Goal: Transaction & Acquisition: Purchase product/service

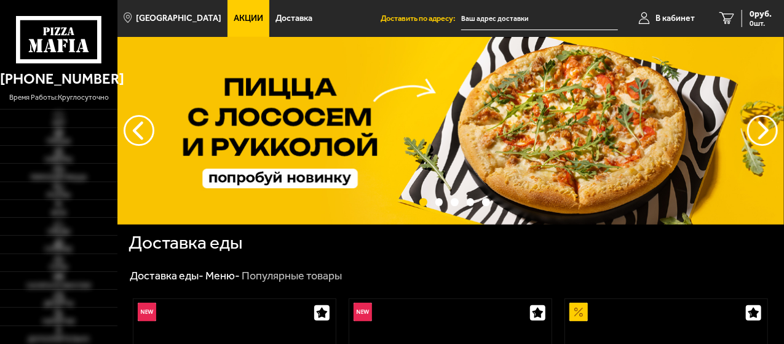
click at [242, 28] on link "Акции" at bounding box center [249, 18] width 42 height 37
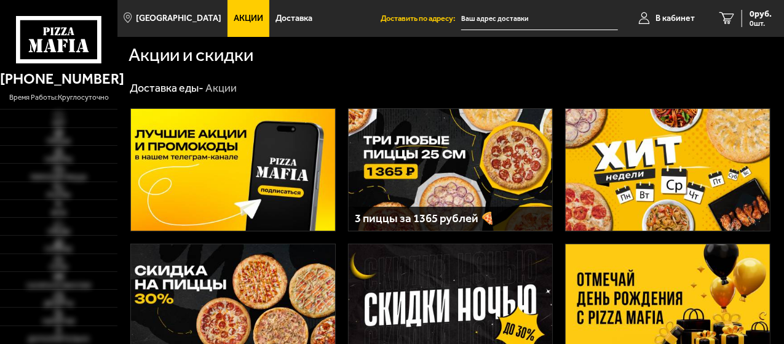
type input "улица Софьи Ковалевской, 16к5"
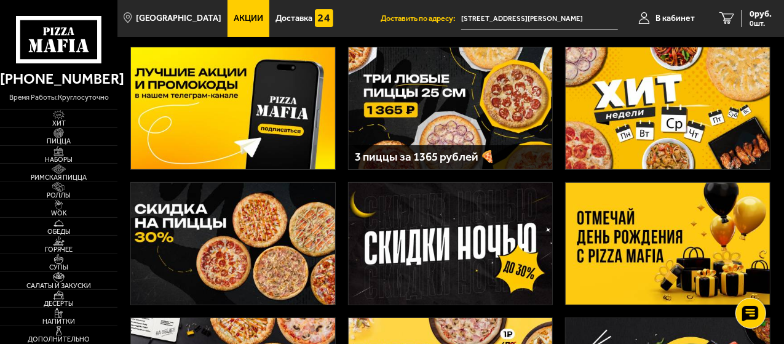
click at [590, 216] on img at bounding box center [668, 244] width 204 height 122
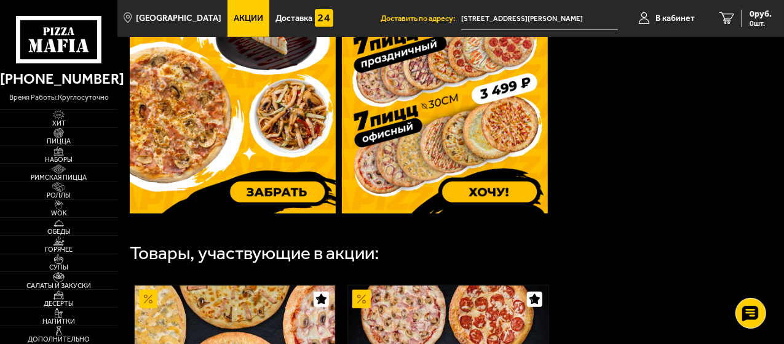
scroll to position [431, 0]
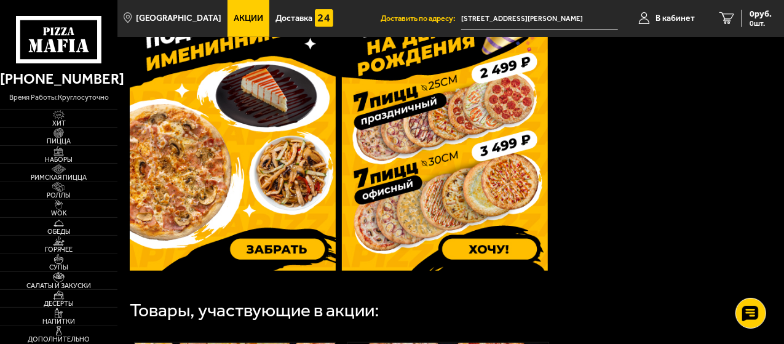
click at [288, 256] on img at bounding box center [233, 134] width 206 height 273
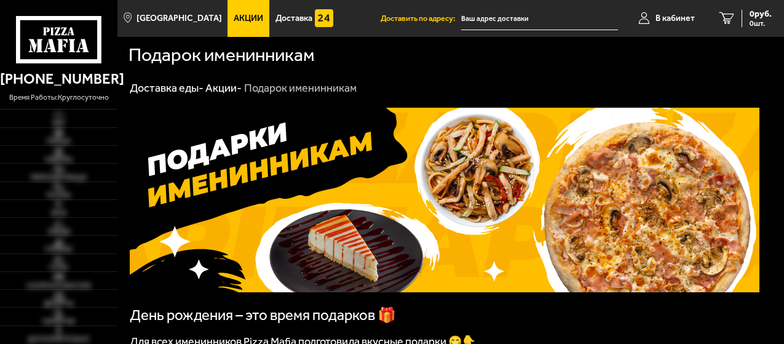
type input "[STREET_ADDRESS][PERSON_NAME]"
click at [65, 156] on span "Наборы" at bounding box center [58, 159] width 117 height 7
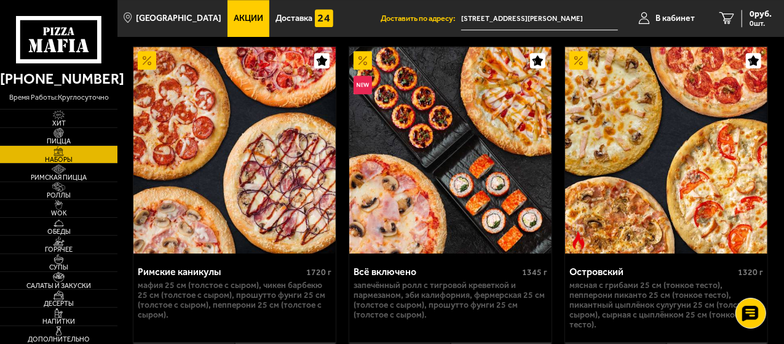
scroll to position [1661, 0]
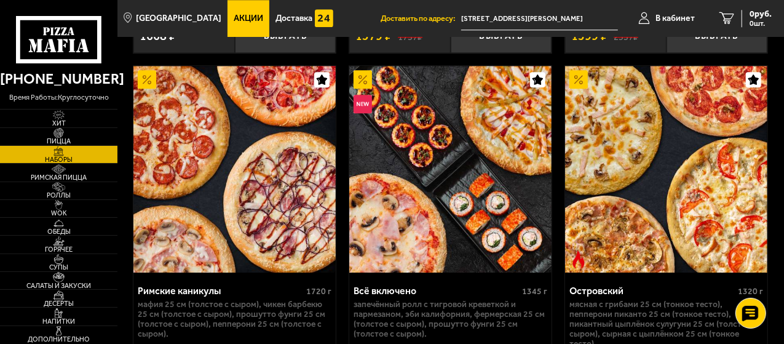
click at [444, 179] on img at bounding box center [450, 169] width 202 height 207
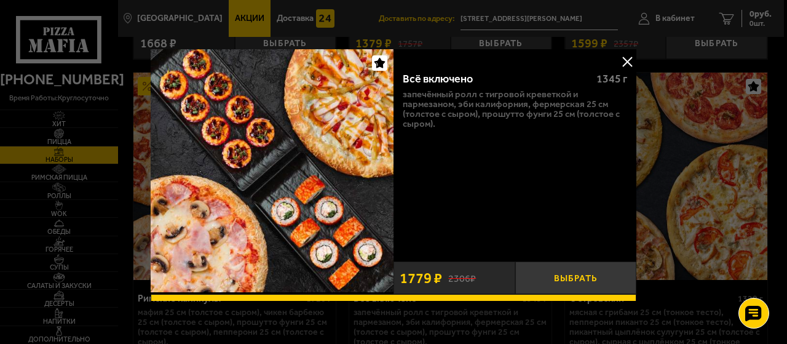
click at [584, 272] on button "Выбрать" at bounding box center [576, 277] width 122 height 33
click at [627, 58] on button at bounding box center [627, 61] width 18 height 18
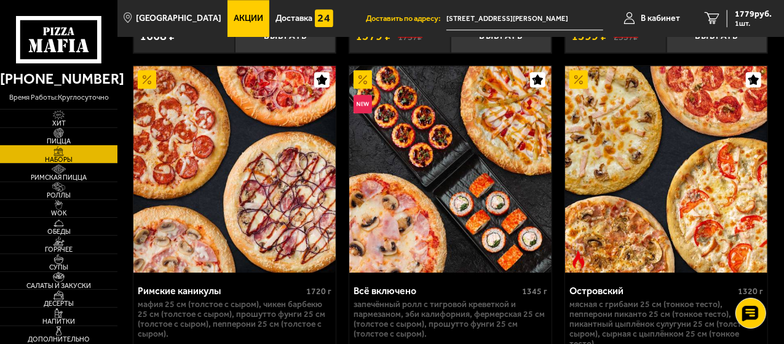
click at [60, 141] on span "Пицца" at bounding box center [58, 141] width 117 height 7
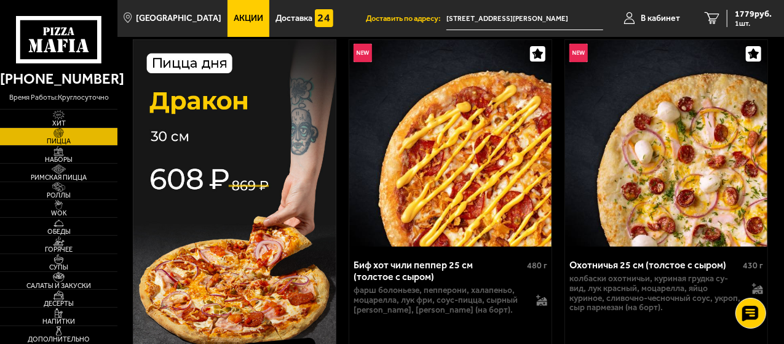
scroll to position [123, 0]
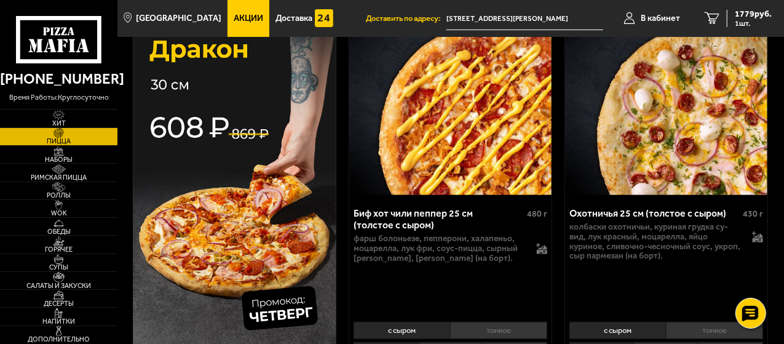
click at [232, 213] on img at bounding box center [235, 196] width 204 height 416
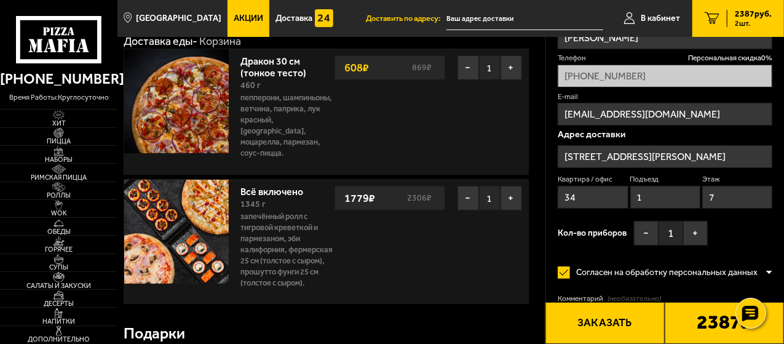
scroll to position [123, 0]
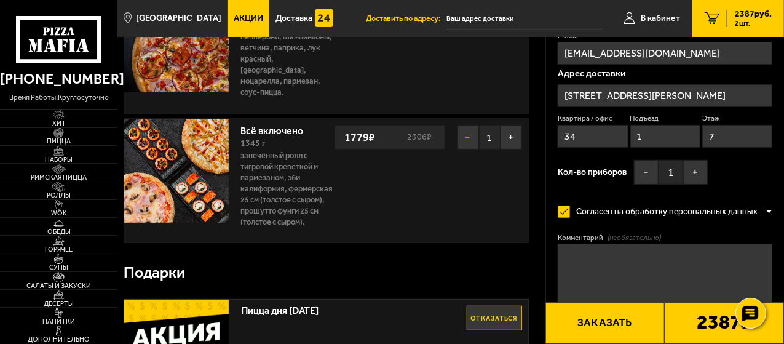
click at [460, 125] on button "−" at bounding box center [469, 137] width 22 height 25
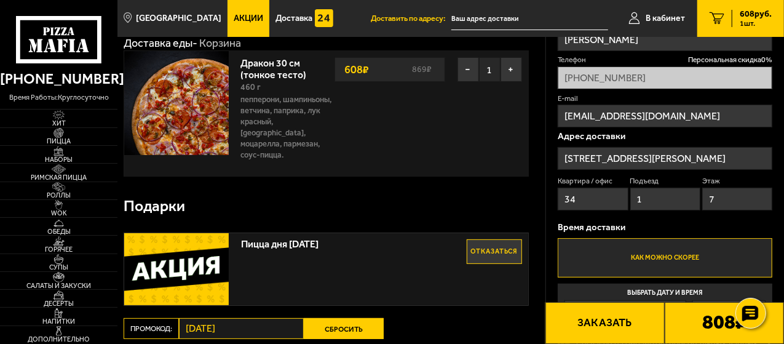
scroll to position [0, 0]
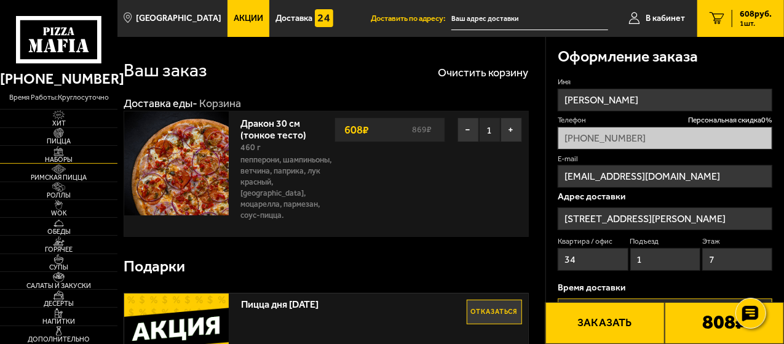
click at [48, 151] on img at bounding box center [58, 151] width 31 height 10
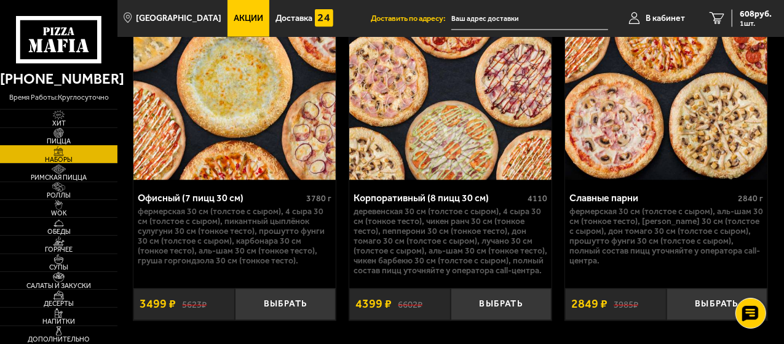
scroll to position [3392, 0]
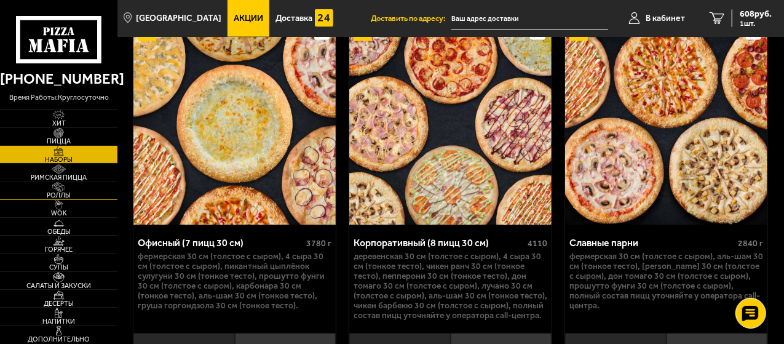
click at [64, 189] on img at bounding box center [58, 187] width 31 height 10
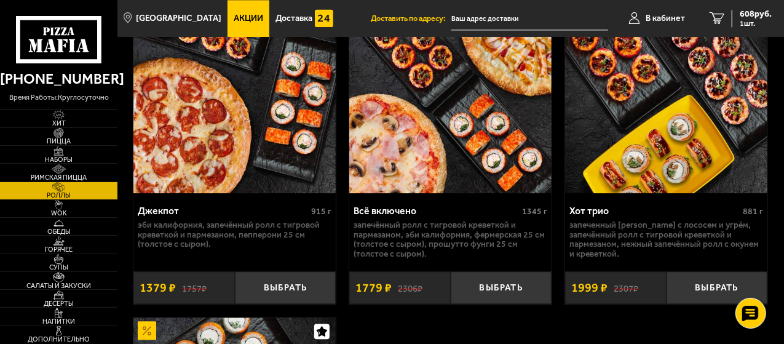
scroll to position [1476, 0]
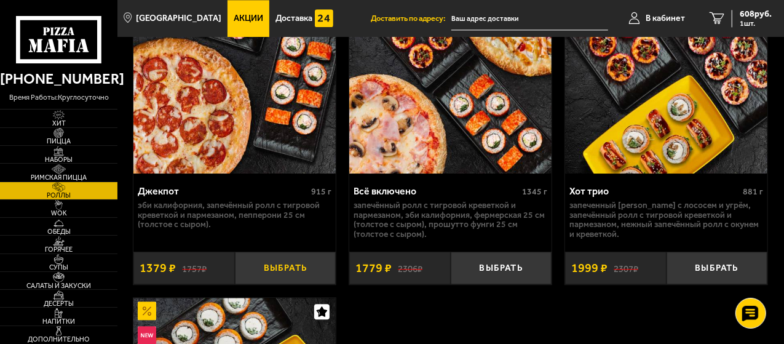
click at [282, 273] on button "Выбрать" at bounding box center [285, 268] width 101 height 33
click at [744, 14] on span "1987 руб." at bounding box center [753, 14] width 37 height 9
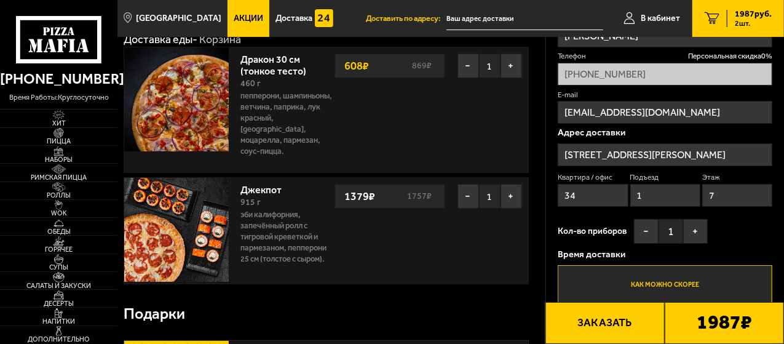
scroll to position [62, 0]
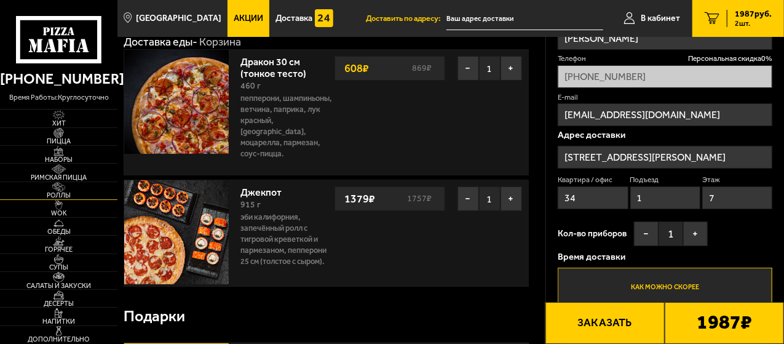
click at [60, 189] on img at bounding box center [58, 187] width 31 height 10
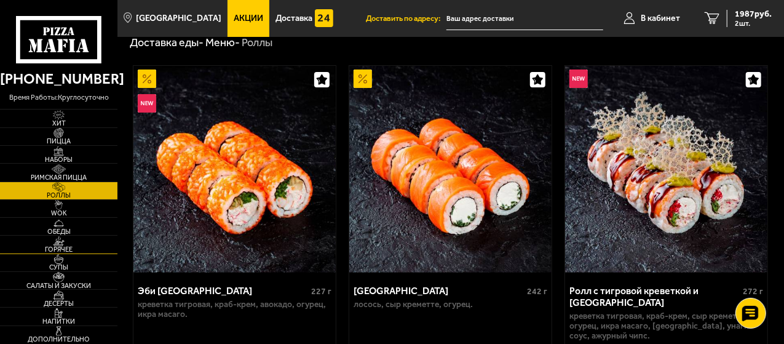
scroll to position [62, 0]
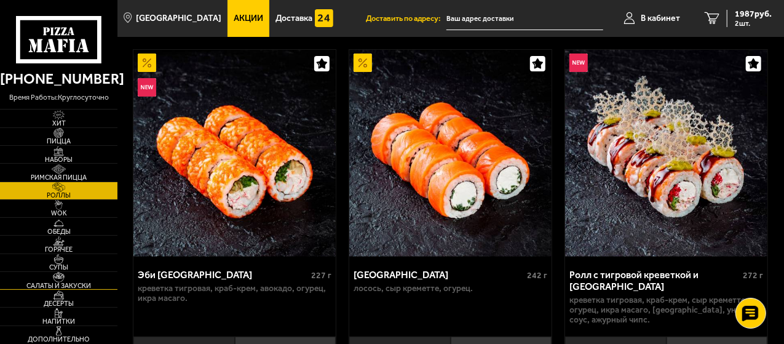
click at [63, 282] on span "Салаты и закуски" at bounding box center [58, 285] width 117 height 7
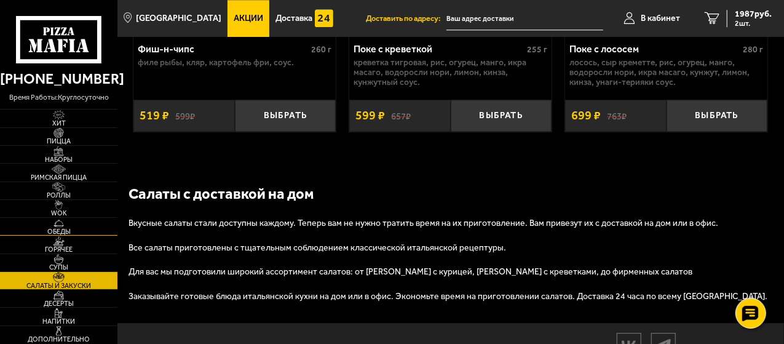
scroll to position [1748, 0]
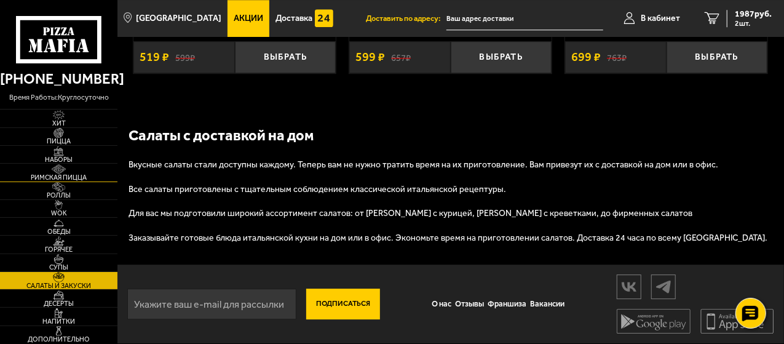
click at [62, 178] on span "Римская пицца" at bounding box center [58, 177] width 117 height 7
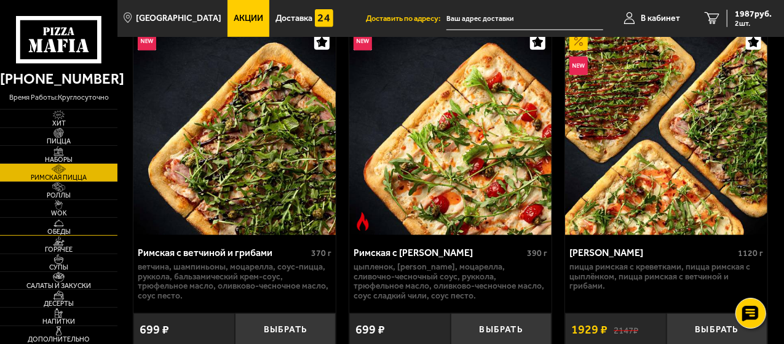
scroll to position [476, 0]
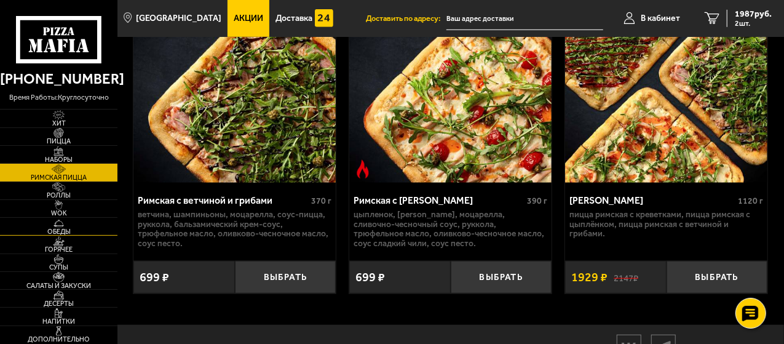
click at [73, 229] on span "Обеды" at bounding box center [58, 231] width 117 height 7
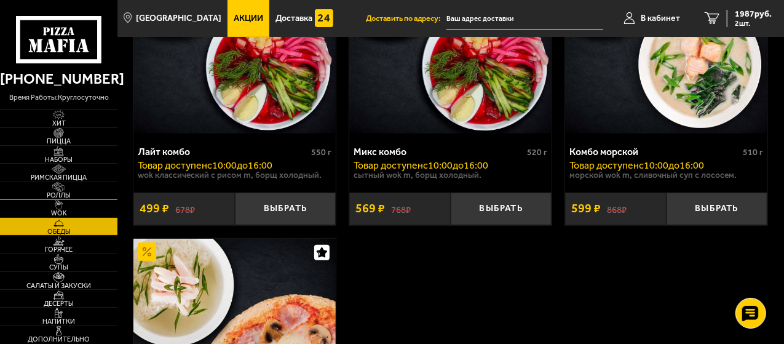
scroll to position [185, 0]
click at [58, 189] on img at bounding box center [58, 187] width 31 height 10
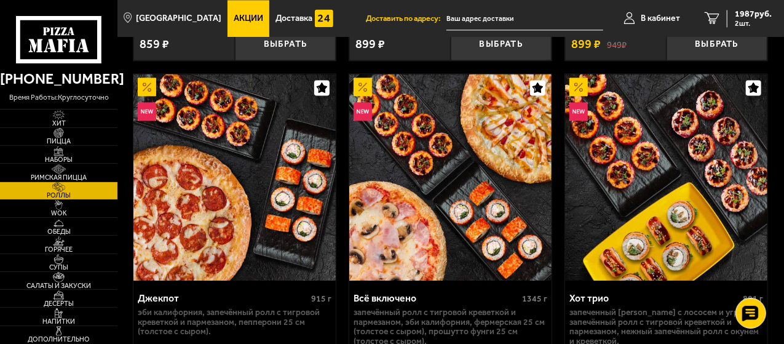
scroll to position [1353, 0]
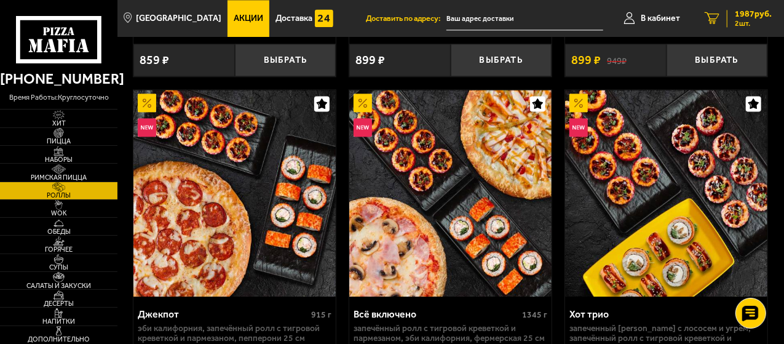
click at [745, 13] on span "1987 руб." at bounding box center [753, 14] width 37 height 9
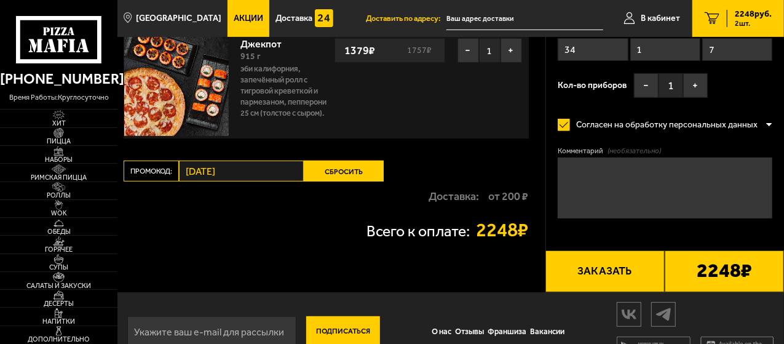
scroll to position [227, 0]
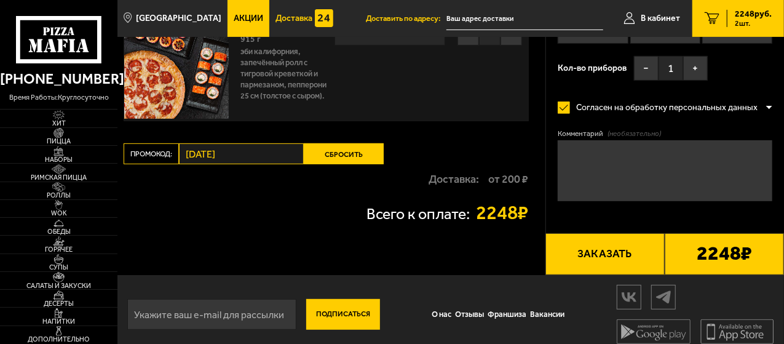
click at [275, 31] on link "Доставка" at bounding box center [304, 18] width 70 height 37
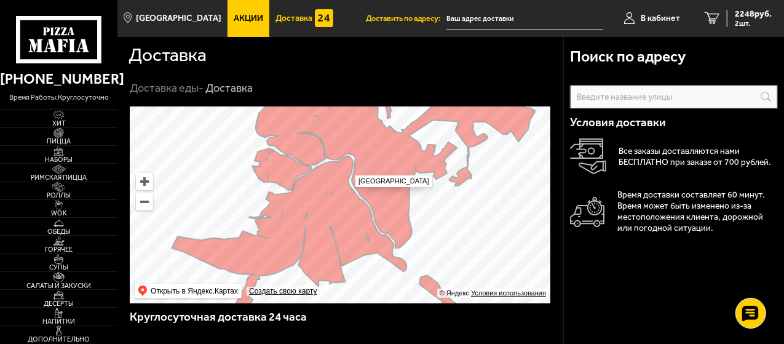
drag, startPoint x: 406, startPoint y: 205, endPoint x: 440, endPoint y: 224, distance: 39.4
click at [439, 223] on ymaps at bounding box center [340, 204] width 421 height 197
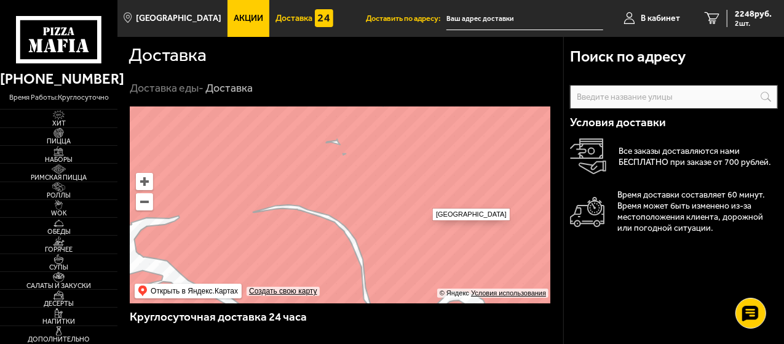
click at [429, 205] on ymaps at bounding box center [340, 204] width 421 height 197
type input "Россия, Санкт-Петербург, проспект Маршала Блюхера, 12ДМ"
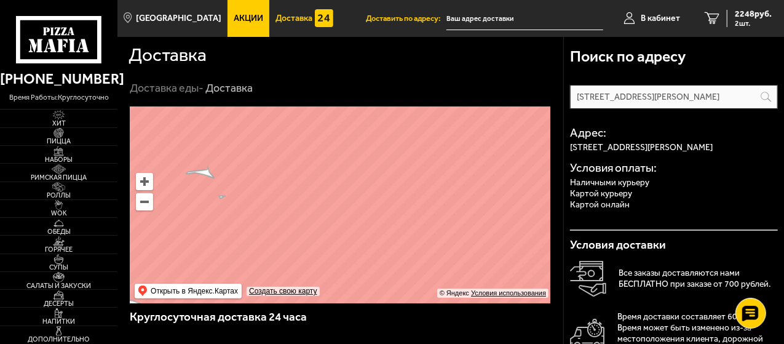
drag, startPoint x: 421, startPoint y: 166, endPoint x: 367, endPoint y: 237, distance: 89.1
click at [367, 237] on ymaps at bounding box center [340, 204] width 421 height 197
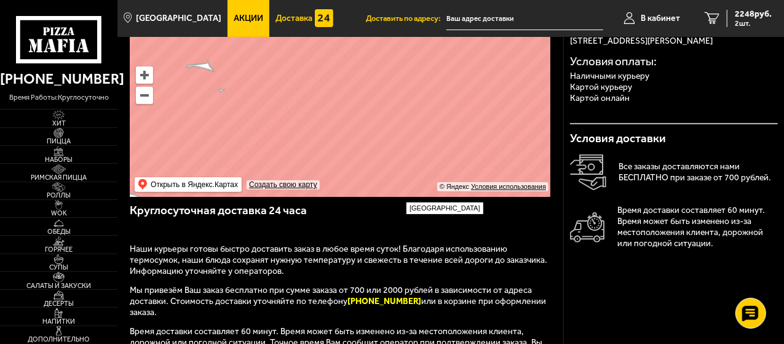
scroll to position [123, 0]
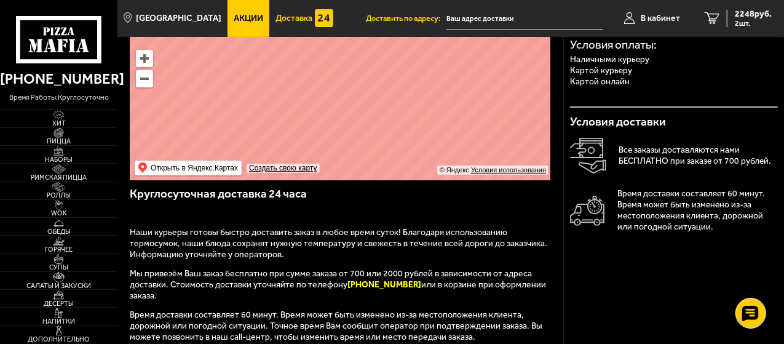
drag, startPoint x: 406, startPoint y: 111, endPoint x: 361, endPoint y: 171, distance: 74.7
click at [363, 170] on ymaps at bounding box center [340, 81] width 421 height 197
click at [745, 21] on span "2 шт." at bounding box center [753, 23] width 37 height 7
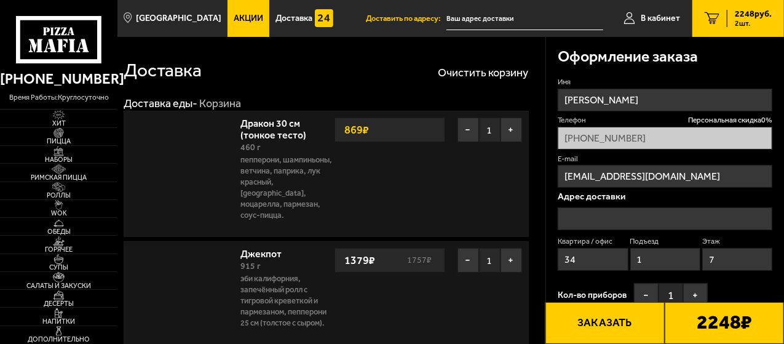
type input "[STREET_ADDRESS][PERSON_NAME]"
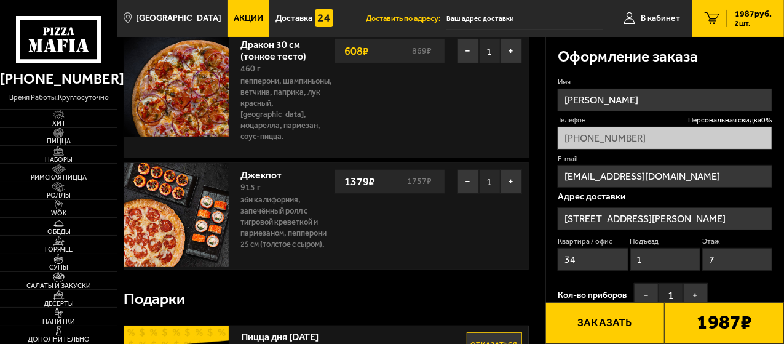
scroll to position [62, 0]
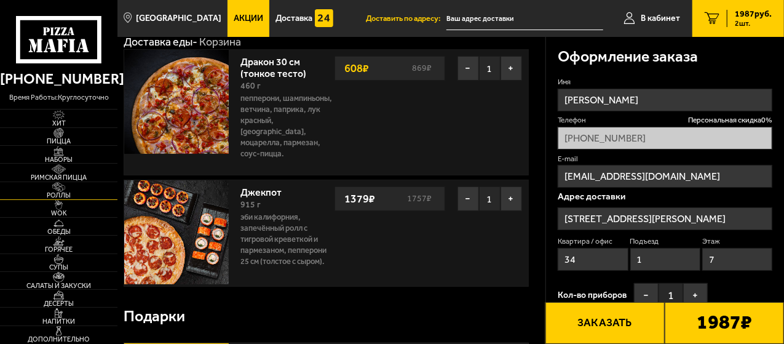
click at [61, 186] on img at bounding box center [58, 187] width 31 height 10
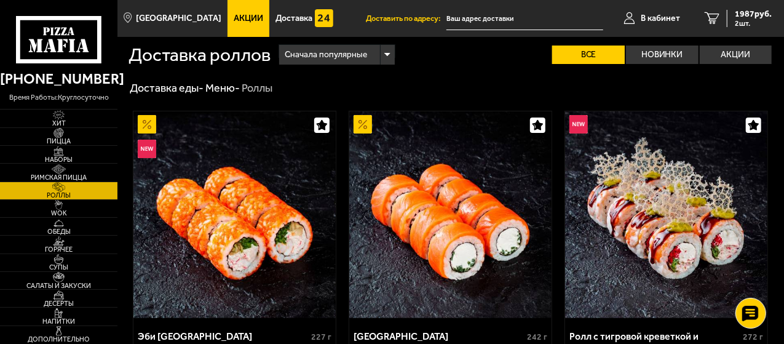
scroll to position [123, 0]
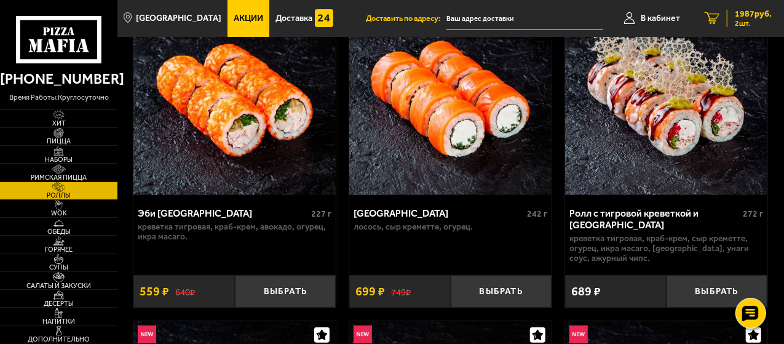
click at [753, 18] on span "1987 руб." at bounding box center [753, 14] width 37 height 9
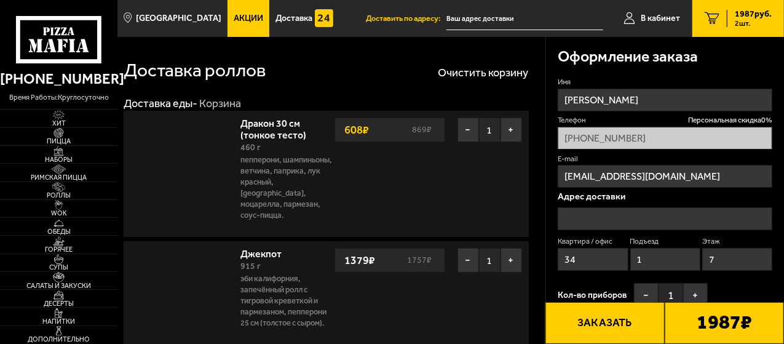
type input "[STREET_ADDRESS][PERSON_NAME]"
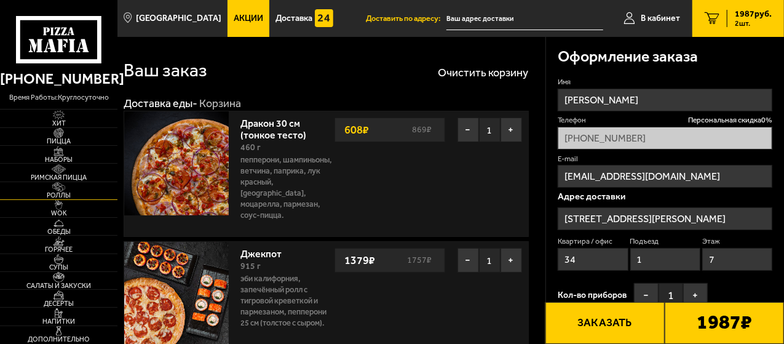
click at [57, 190] on img at bounding box center [58, 187] width 31 height 10
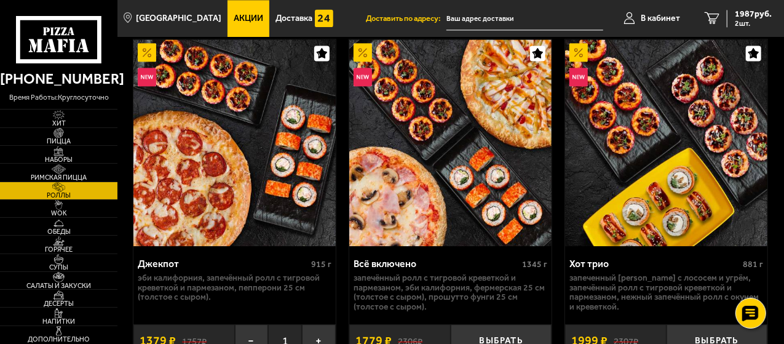
scroll to position [1476, 0]
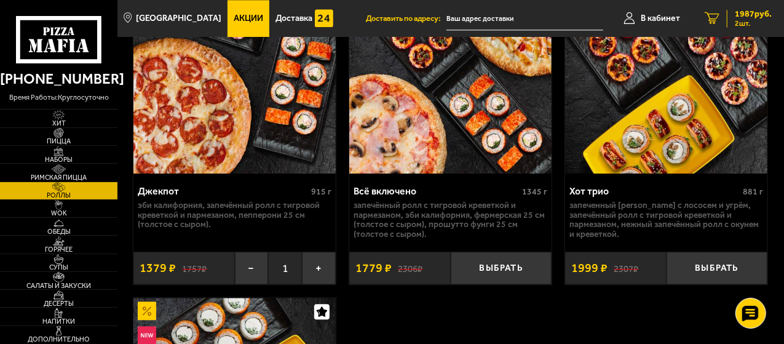
click at [758, 15] on span "1987 руб." at bounding box center [753, 14] width 37 height 9
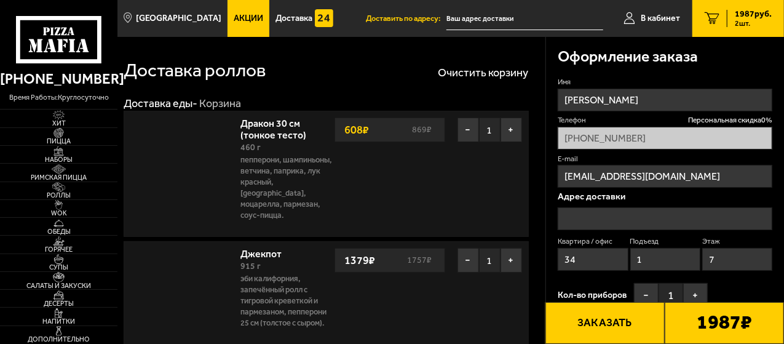
type input "[STREET_ADDRESS][PERSON_NAME]"
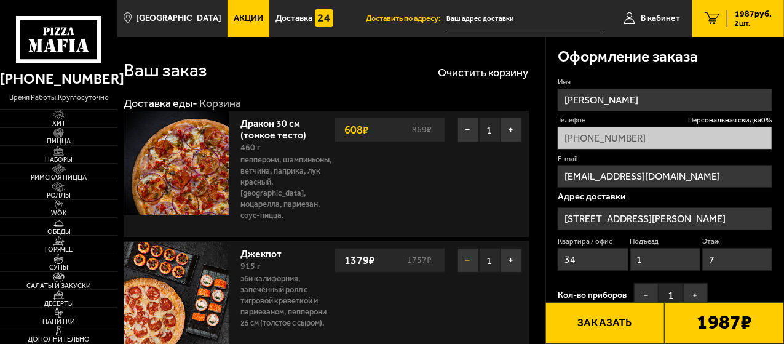
click at [462, 248] on button "−" at bounding box center [469, 260] width 22 height 25
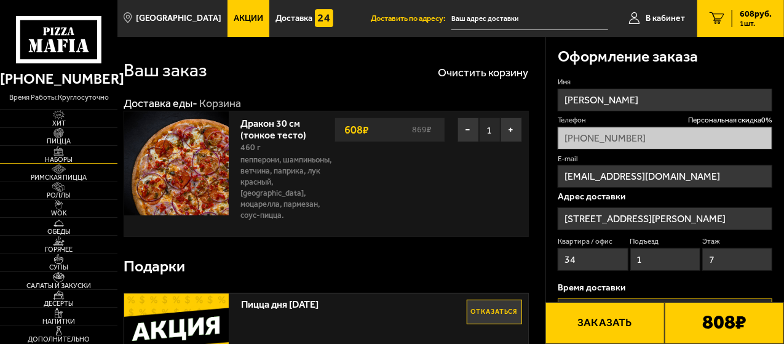
click at [54, 152] on img at bounding box center [58, 151] width 31 height 10
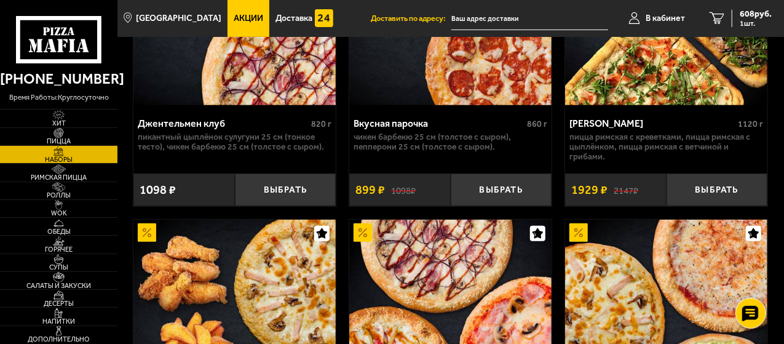
scroll to position [369, 0]
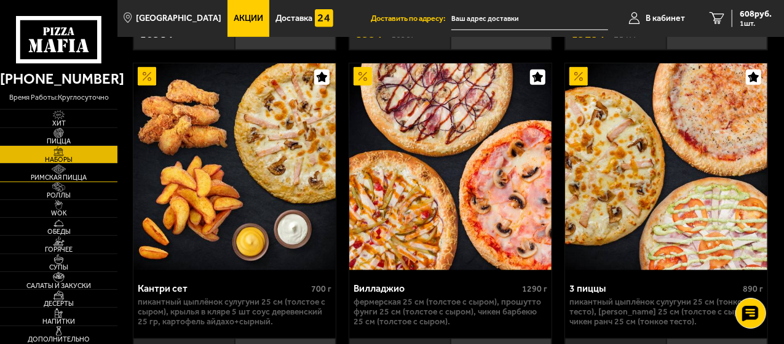
click at [57, 170] on img at bounding box center [58, 169] width 31 height 10
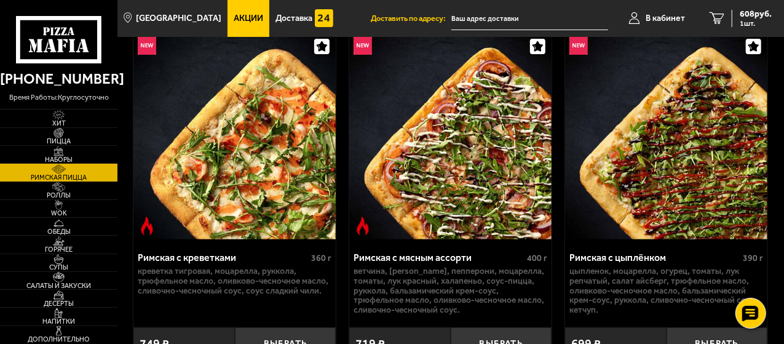
scroll to position [123, 0]
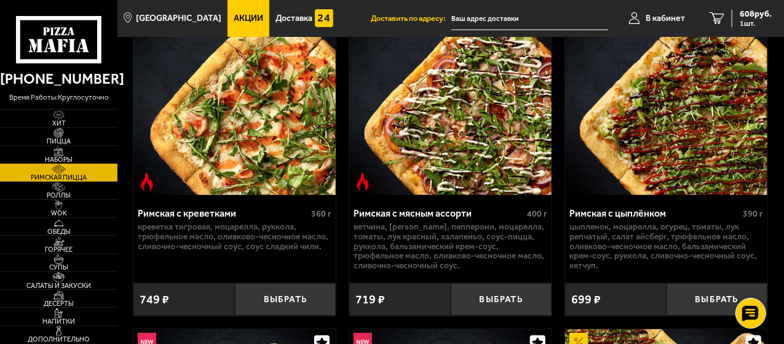
click at [682, 78] on img at bounding box center [666, 91] width 202 height 207
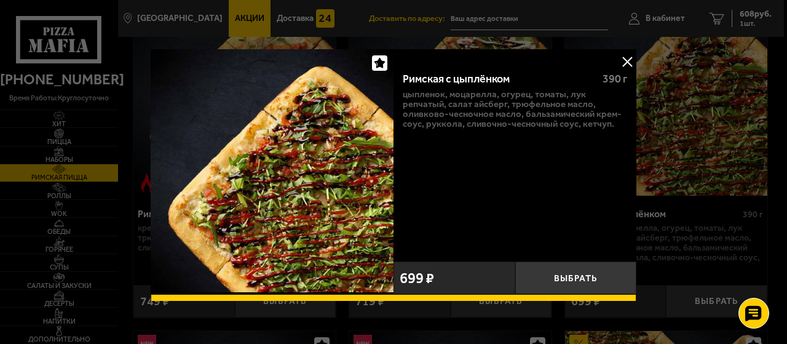
click at [625, 60] on button at bounding box center [627, 61] width 18 height 18
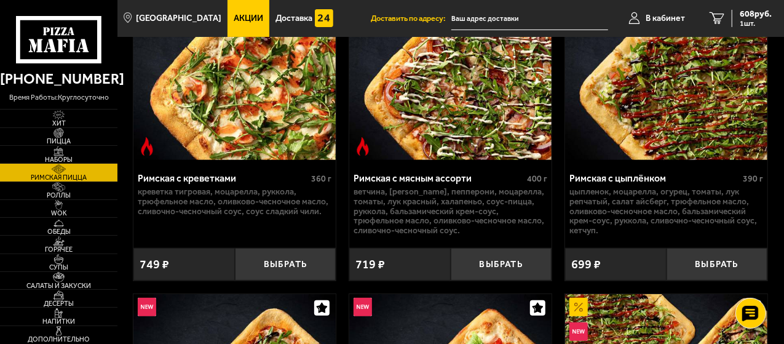
scroll to position [123, 0]
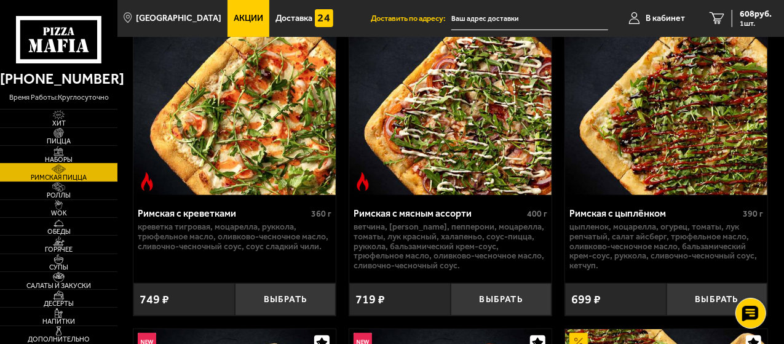
click at [63, 157] on span "Наборы" at bounding box center [58, 159] width 117 height 7
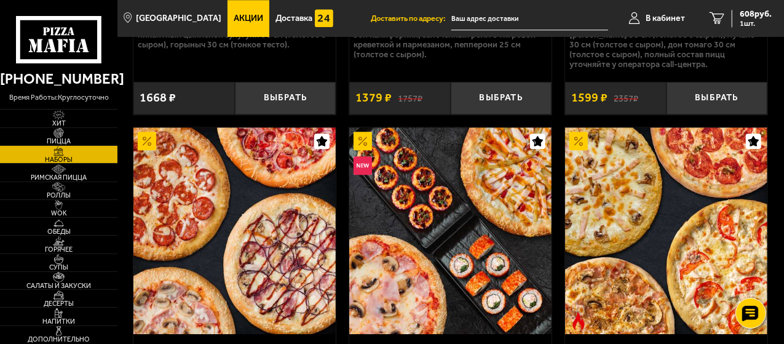
scroll to position [1722, 0]
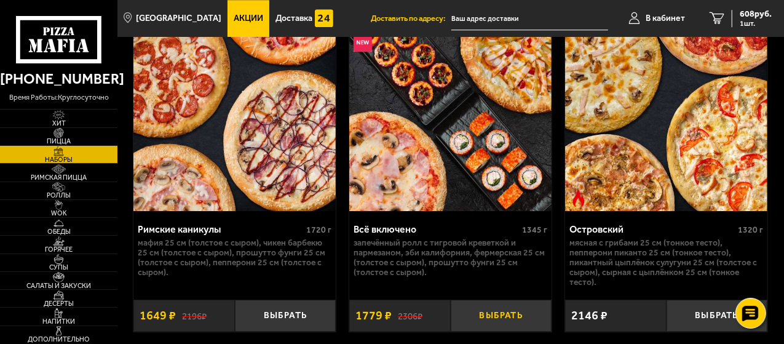
click at [506, 301] on button "Выбрать" at bounding box center [501, 316] width 101 height 33
click at [742, 20] on span "2 шт." at bounding box center [753, 23] width 37 height 7
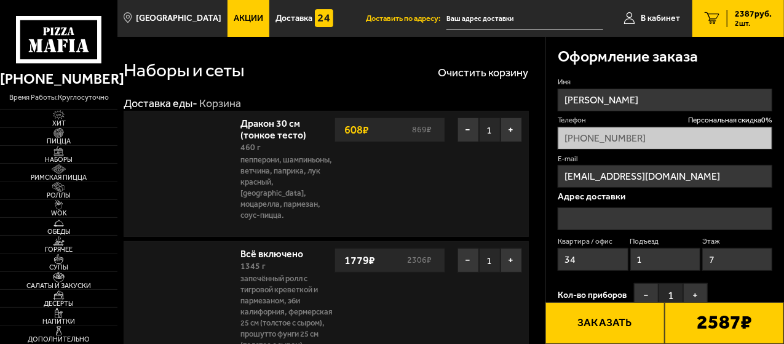
type input "[STREET_ADDRESS][PERSON_NAME]"
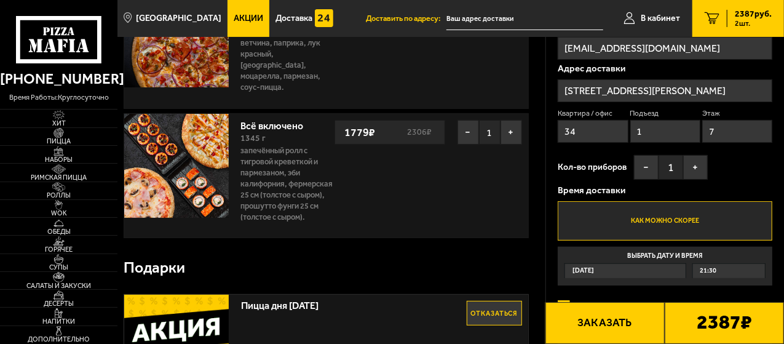
scroll to position [246, 0]
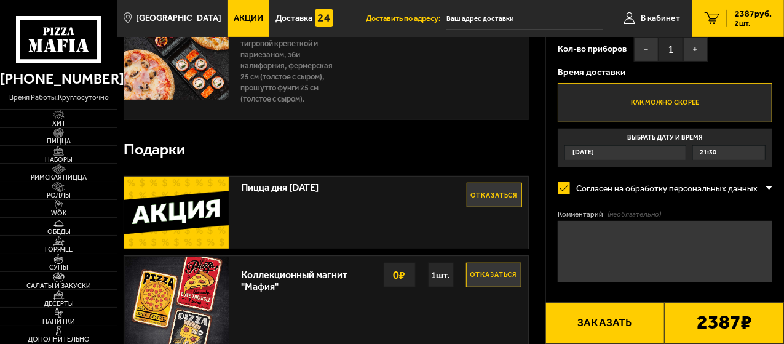
click at [717, 154] on div "21:30" at bounding box center [729, 153] width 72 height 14
click at [0, 0] on input "Выбрать дату и время Сегодня 21:30" at bounding box center [0, 0] width 0 height 0
click at [693, 148] on div "21:30" at bounding box center [729, 153] width 72 height 14
click at [0, 0] on input "Выбрать дату и время Сегодня 21:30" at bounding box center [0, 0] width 0 height 0
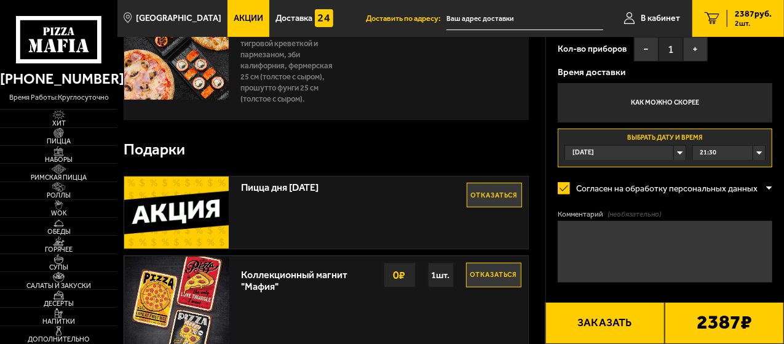
click at [723, 146] on div "21:30" at bounding box center [729, 153] width 72 height 14
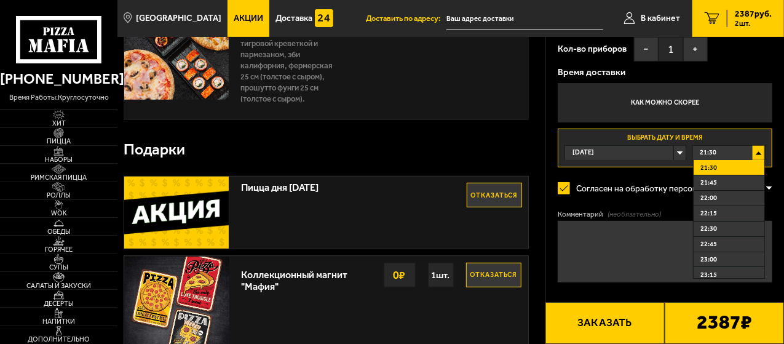
click at [611, 244] on textarea "Комментарий (необязательно)" at bounding box center [665, 252] width 215 height 62
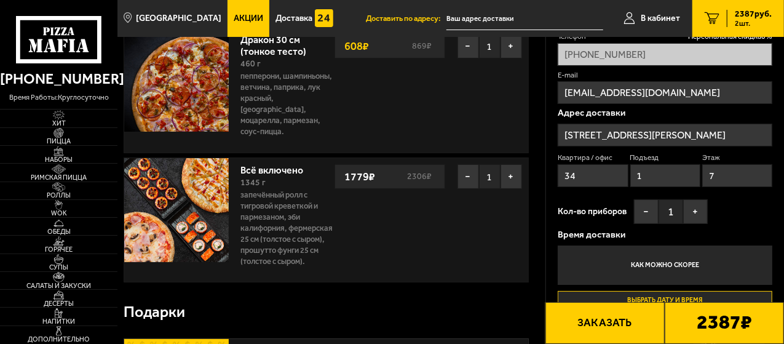
scroll to position [123, 0]
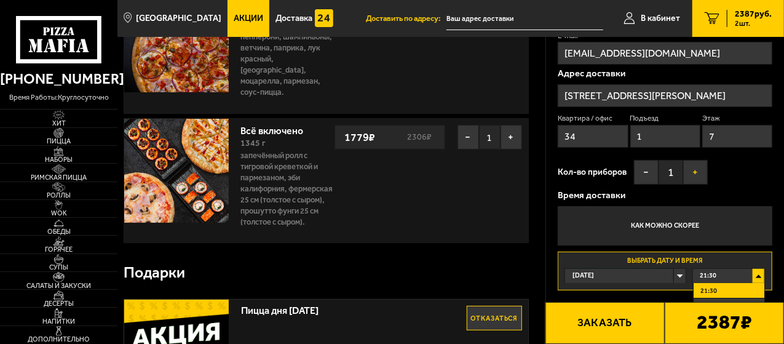
click at [690, 178] on button "+" at bounding box center [695, 172] width 25 height 25
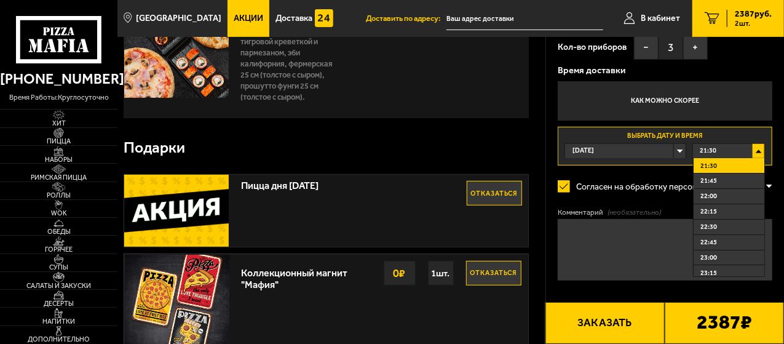
scroll to position [308, 0]
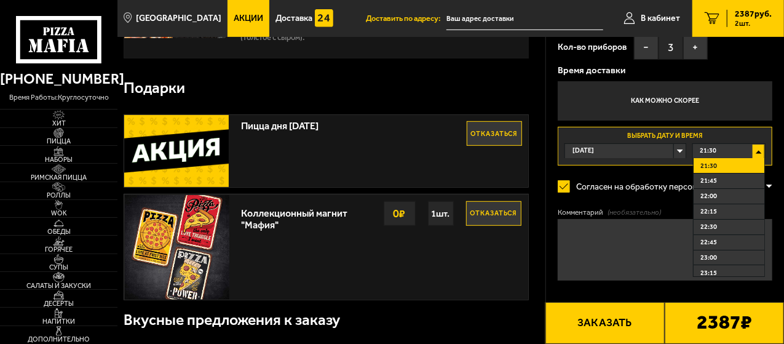
click at [593, 258] on textarea "Комментарий (необязательно)" at bounding box center [665, 250] width 215 height 62
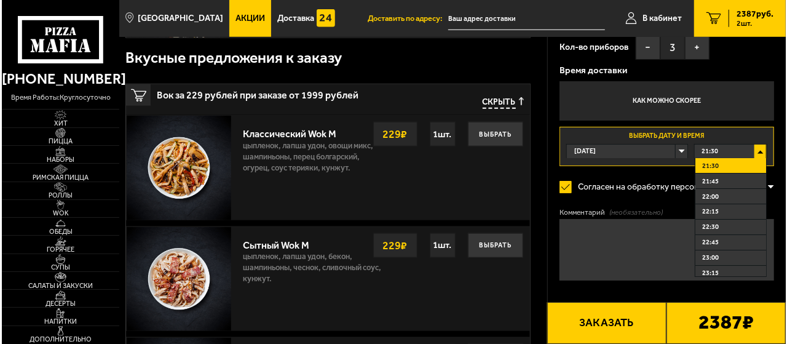
scroll to position [738, 0]
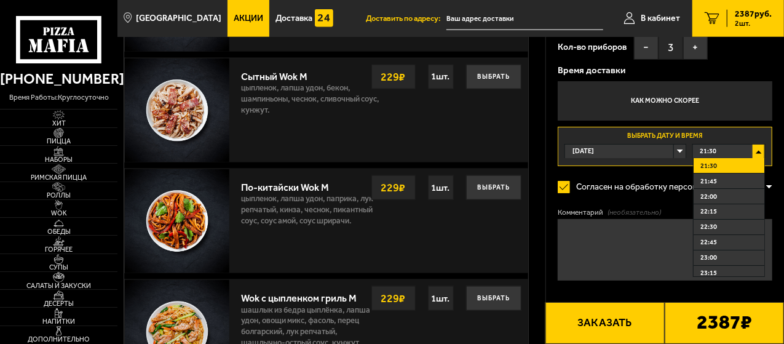
click at [594, 319] on button "Заказать" at bounding box center [605, 323] width 119 height 42
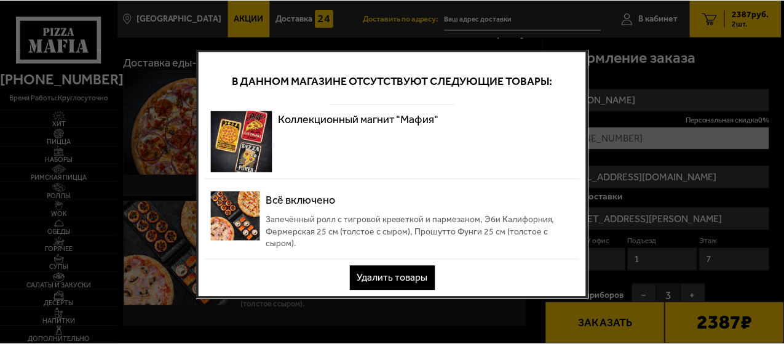
scroll to position [0, 0]
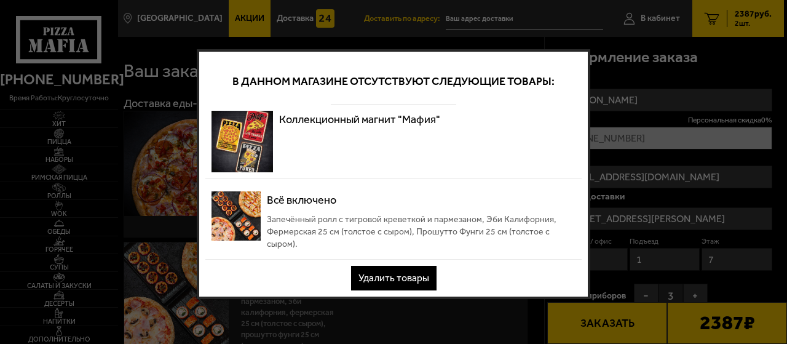
click at [385, 277] on button "Удалить товары" at bounding box center [393, 278] width 85 height 25
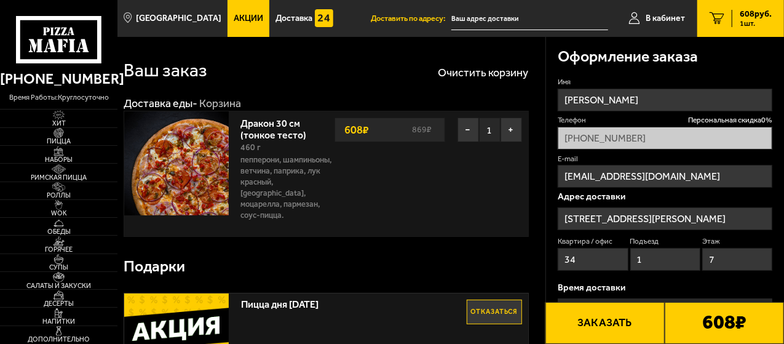
click at [406, 274] on div "Подарки" at bounding box center [326, 267] width 405 height 40
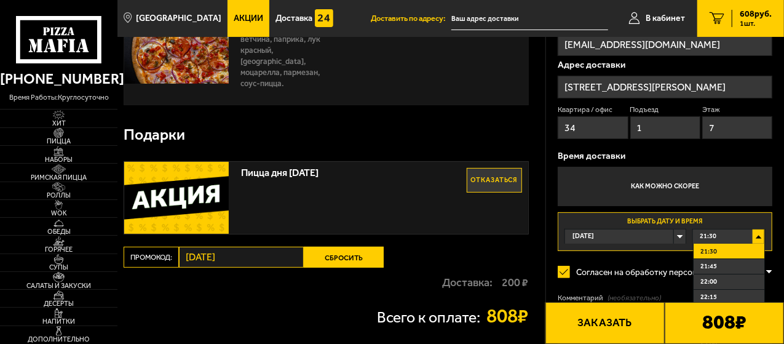
scroll to position [185, 0]
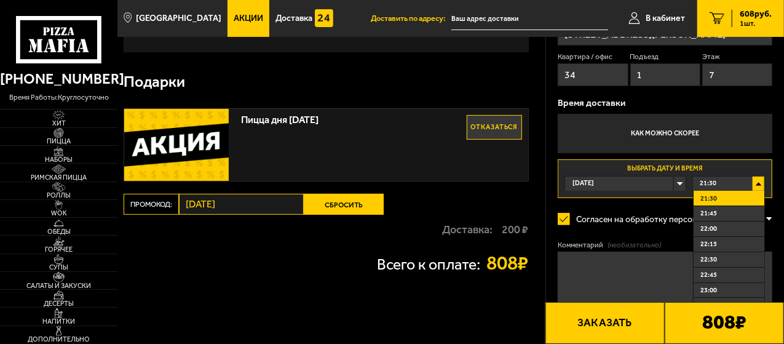
click at [619, 270] on textarea "Комментарий (необязательно)" at bounding box center [665, 283] width 215 height 62
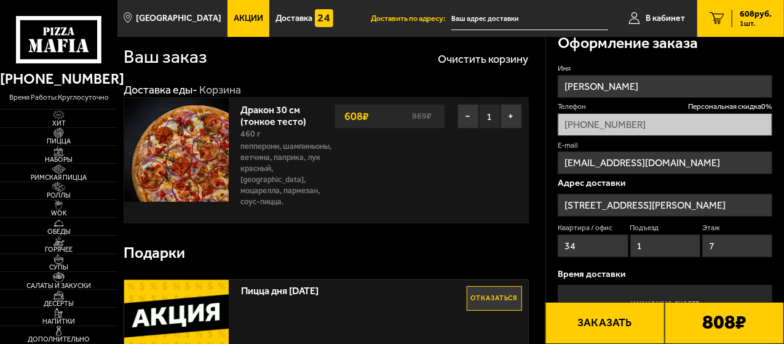
scroll to position [0, 0]
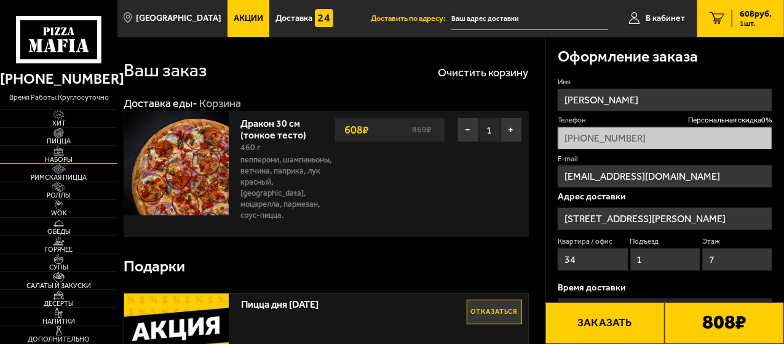
click at [65, 150] on img at bounding box center [58, 151] width 31 height 10
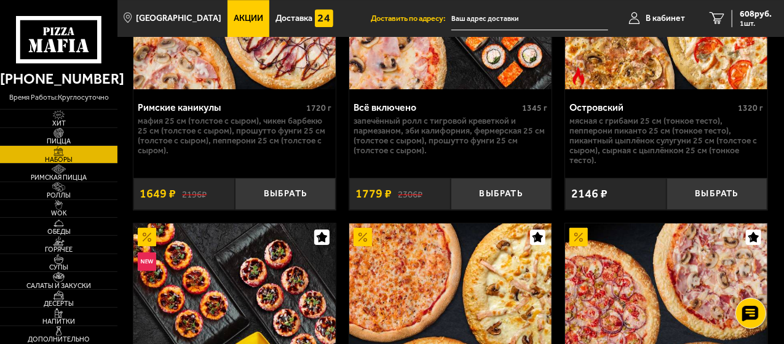
scroll to position [1845, 0]
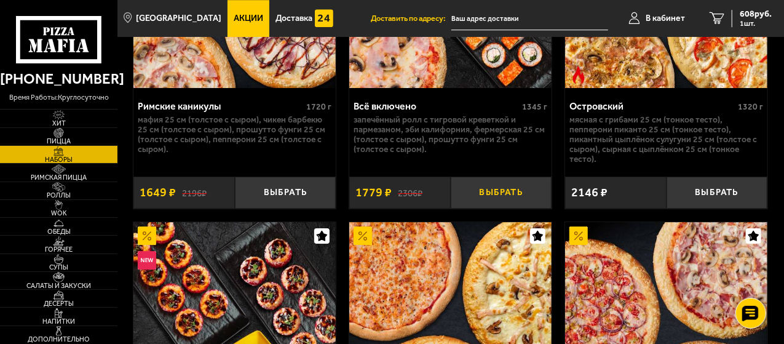
click at [492, 183] on button "Выбрать" at bounding box center [501, 193] width 101 height 33
click at [755, 18] on span "2387 руб." at bounding box center [753, 14] width 37 height 9
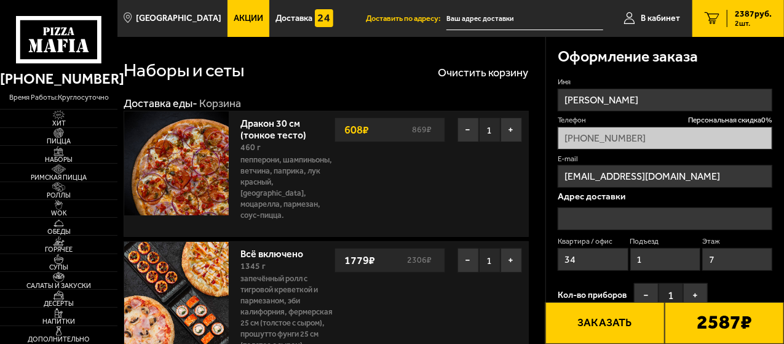
type input "[STREET_ADDRESS][PERSON_NAME]"
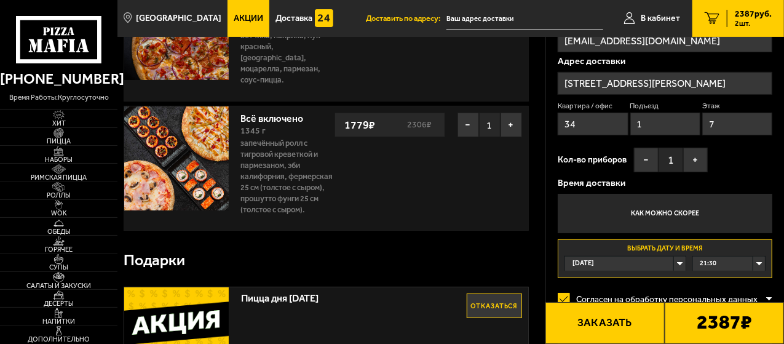
scroll to position [185, 0]
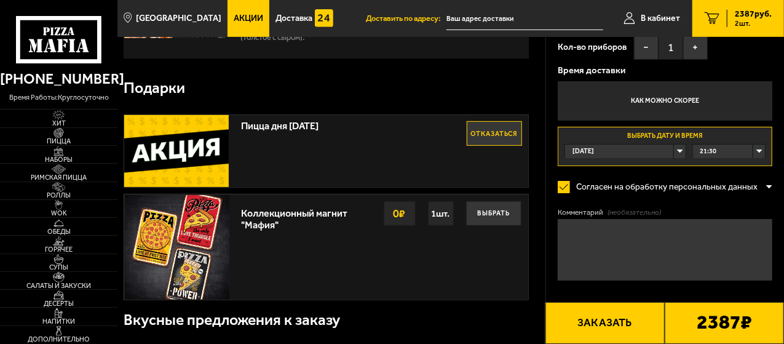
click at [613, 312] on button "Заказать" at bounding box center [605, 323] width 119 height 42
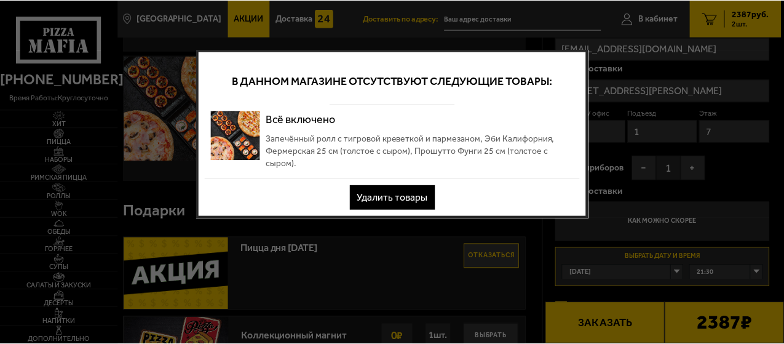
scroll to position [0, 0]
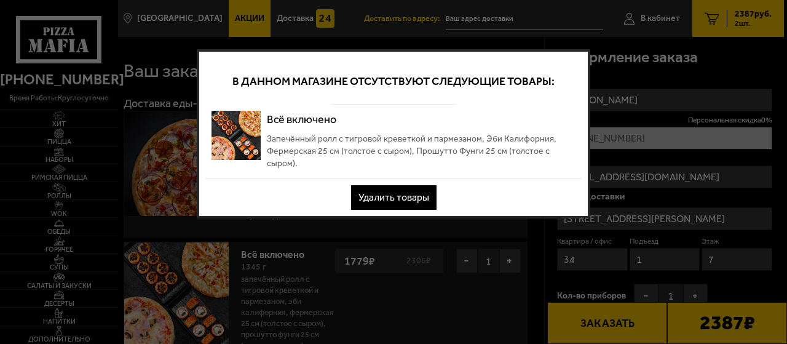
click at [399, 197] on button "Удалить товары" at bounding box center [393, 197] width 85 height 25
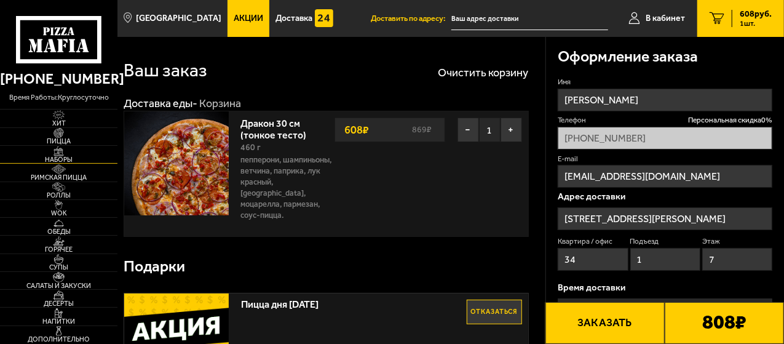
click at [63, 149] on img at bounding box center [58, 151] width 31 height 10
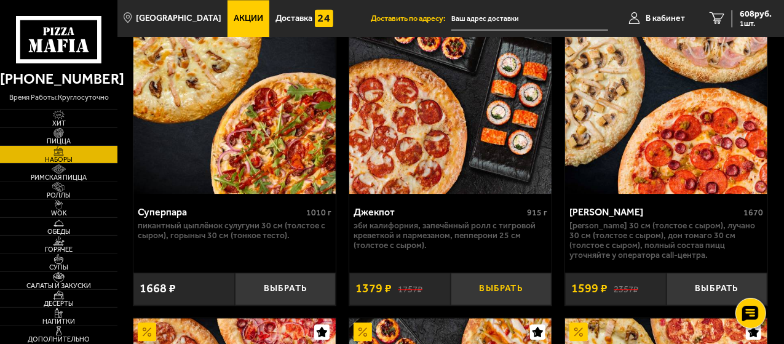
scroll to position [1424, 0]
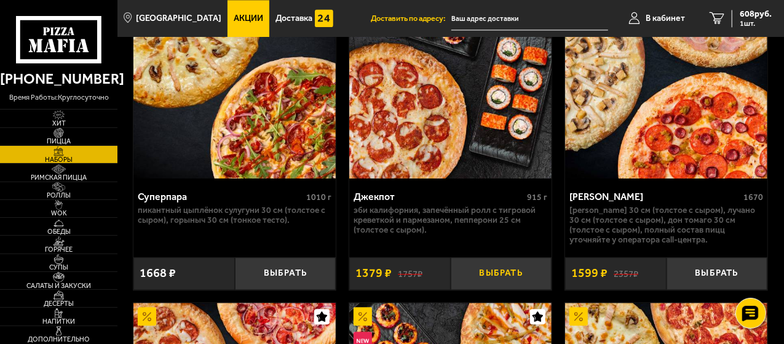
click at [509, 272] on button "Выбрать" at bounding box center [501, 273] width 101 height 33
click at [754, 12] on span "1987 руб." at bounding box center [753, 14] width 37 height 9
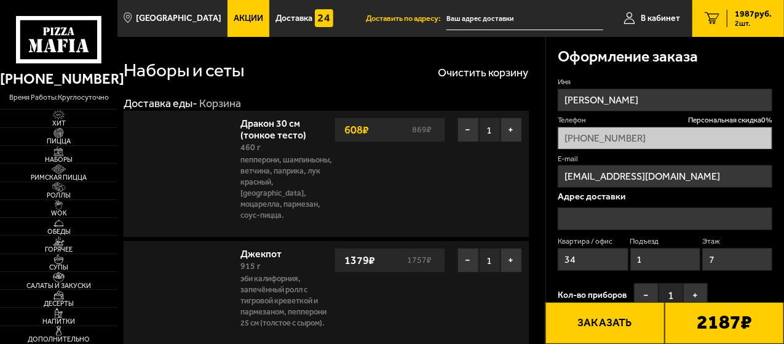
type input "[STREET_ADDRESS][PERSON_NAME]"
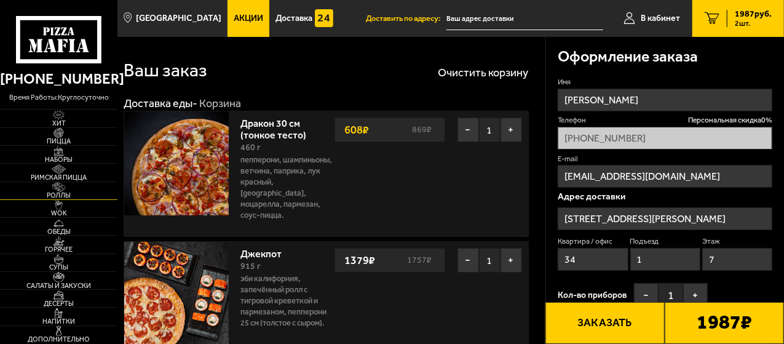
click at [60, 186] on img at bounding box center [58, 187] width 31 height 10
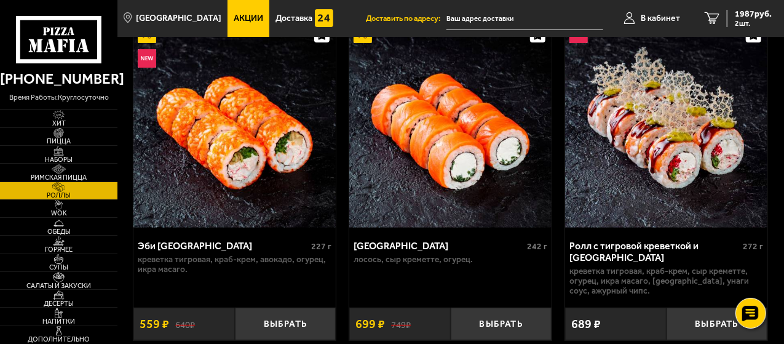
scroll to position [123, 0]
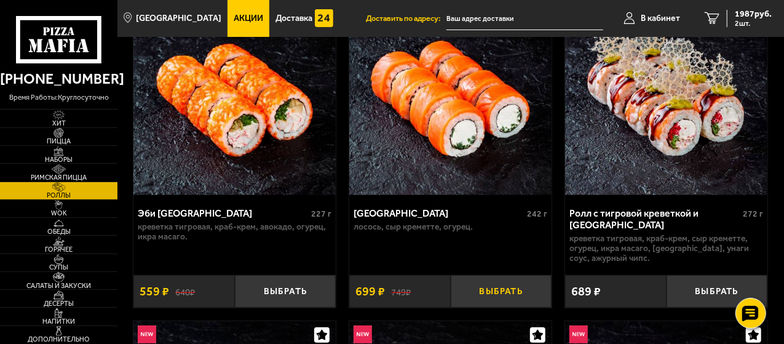
click at [503, 293] on button "Выбрать" at bounding box center [501, 291] width 101 height 33
click at [746, 20] on span "3 шт." at bounding box center [753, 23] width 37 height 7
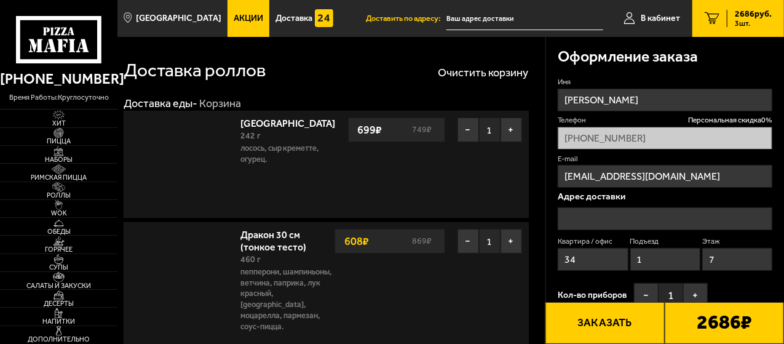
type input "[STREET_ADDRESS][PERSON_NAME]"
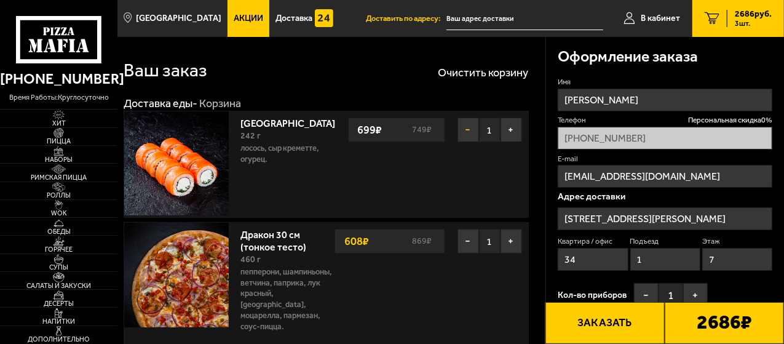
click at [465, 125] on button "−" at bounding box center [469, 129] width 22 height 25
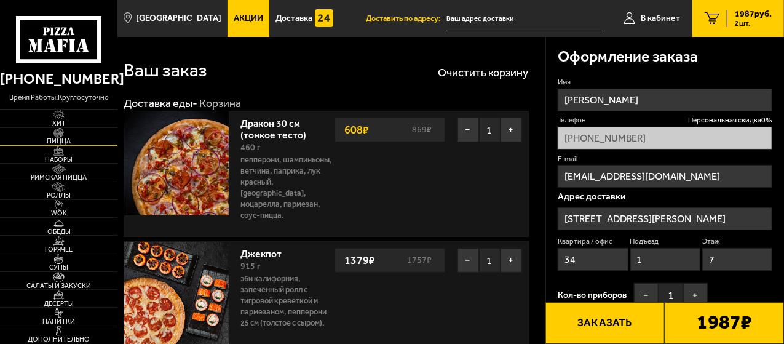
click at [62, 138] on span "Пицца" at bounding box center [58, 141] width 117 height 7
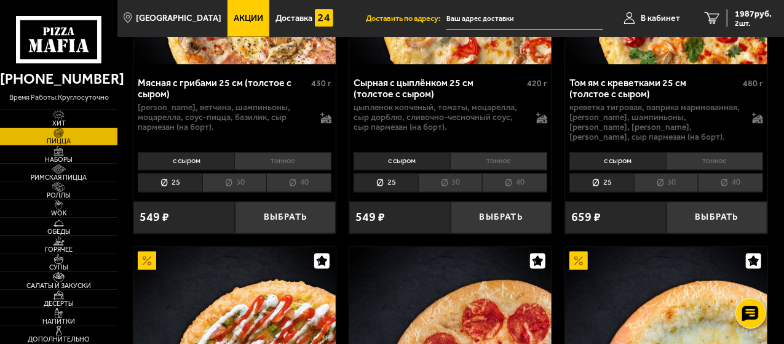
scroll to position [1107, 0]
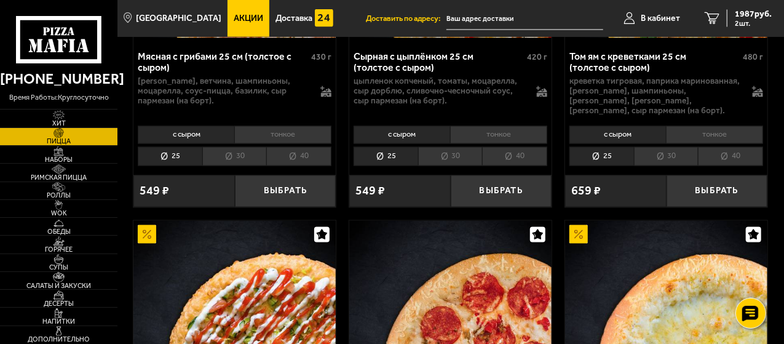
click at [228, 149] on li "30" at bounding box center [234, 156] width 65 height 19
click at [172, 151] on li "25" at bounding box center [170, 156] width 65 height 19
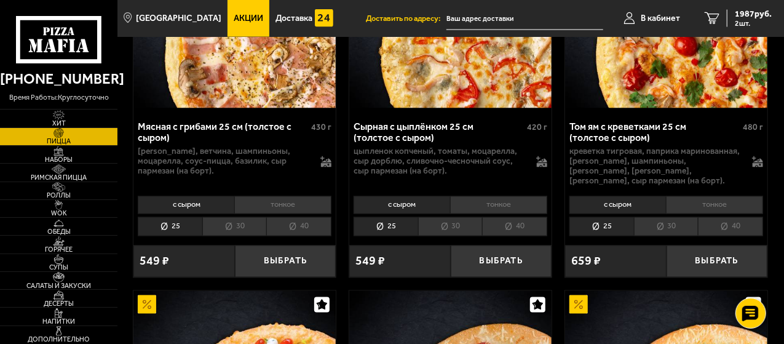
scroll to position [1046, 0]
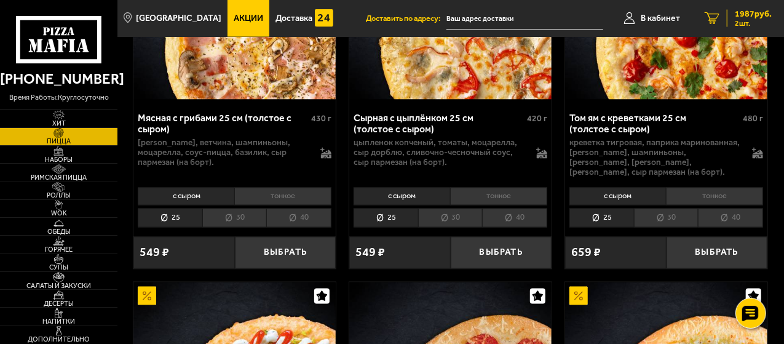
drag, startPoint x: 738, startPoint y: 13, endPoint x: 772, endPoint y: 22, distance: 35.7
click at [772, 22] on link "2 1987 руб. 2 шт." at bounding box center [739, 18] width 92 height 37
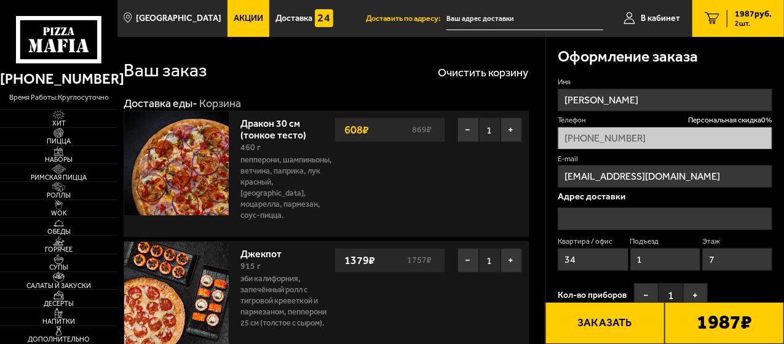
type input "[STREET_ADDRESS][PERSON_NAME]"
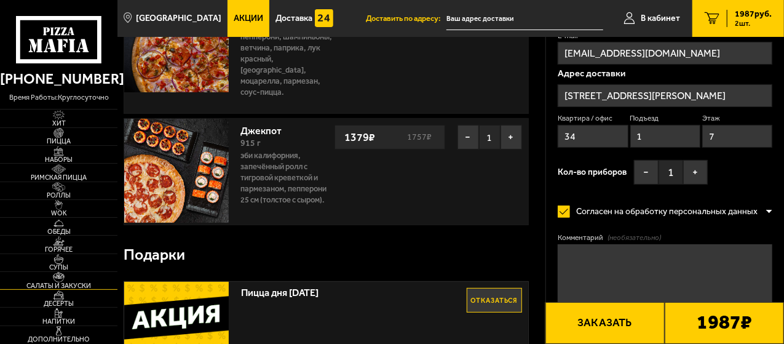
click at [62, 282] on span "Салаты и закуски" at bounding box center [58, 285] width 117 height 7
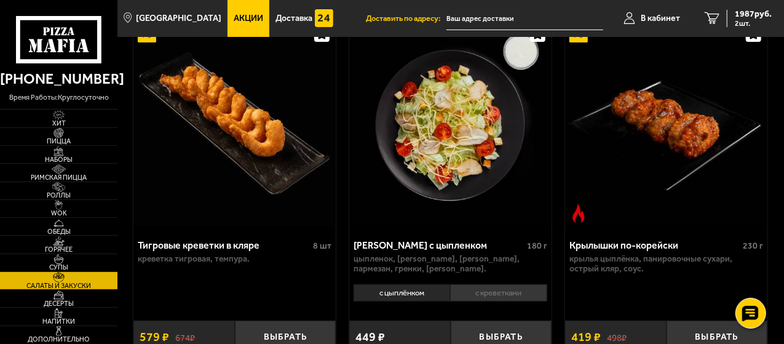
scroll to position [123, 0]
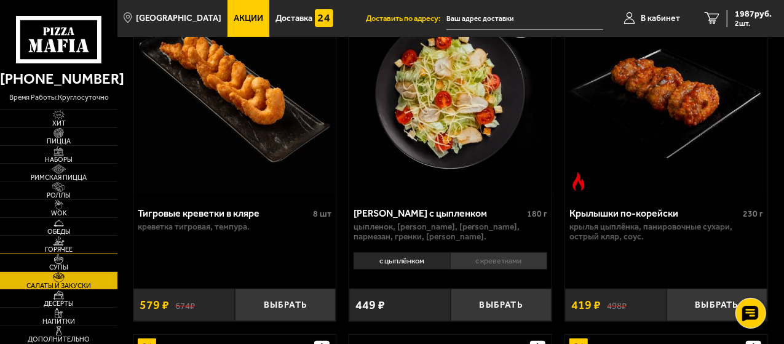
click at [65, 244] on img at bounding box center [58, 241] width 31 height 10
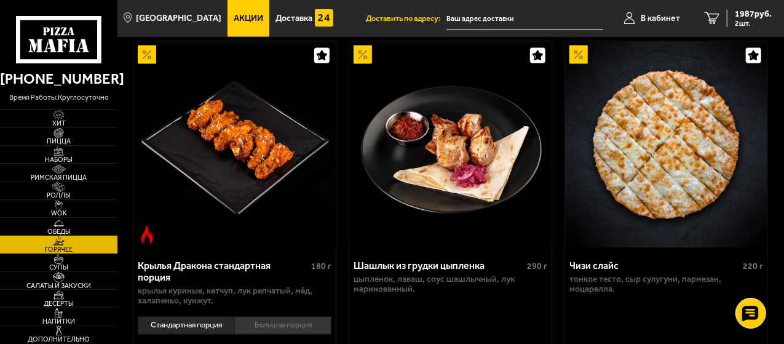
scroll to position [800, 0]
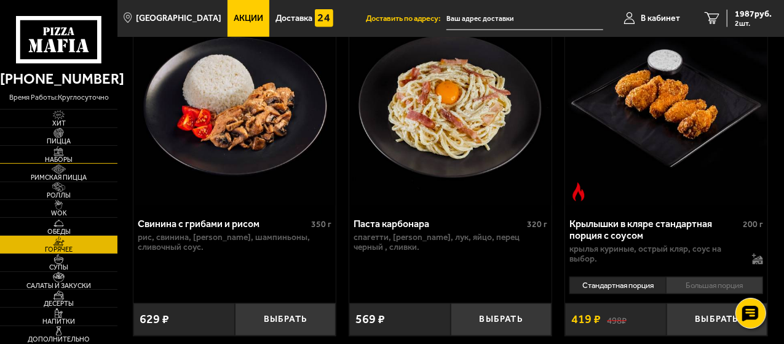
click at [57, 153] on img at bounding box center [58, 151] width 31 height 10
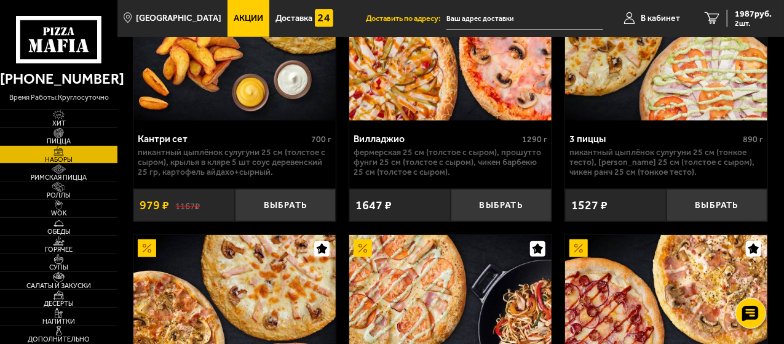
scroll to position [615, 0]
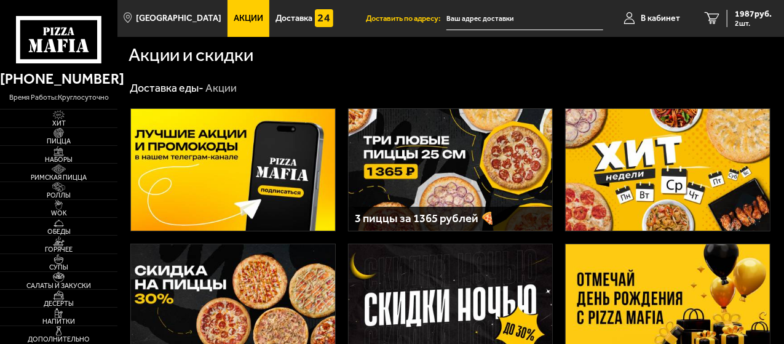
type input "[STREET_ADDRESS][PERSON_NAME]"
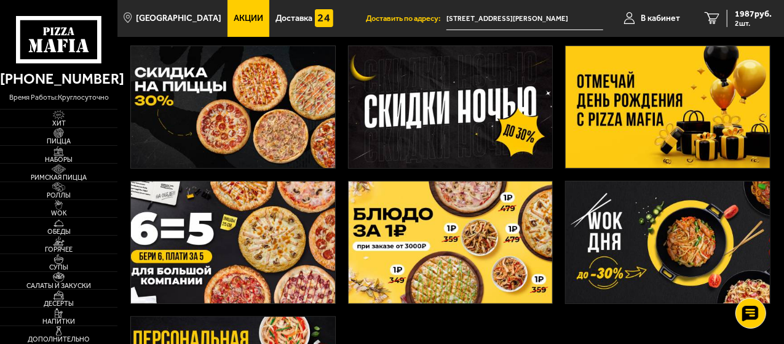
scroll to position [157, 0]
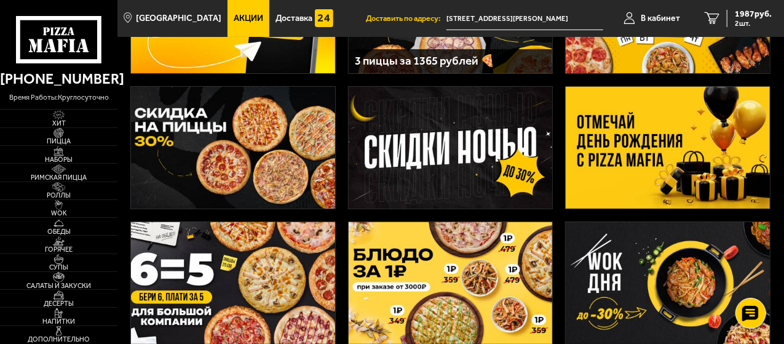
click at [648, 137] on img at bounding box center [668, 148] width 204 height 122
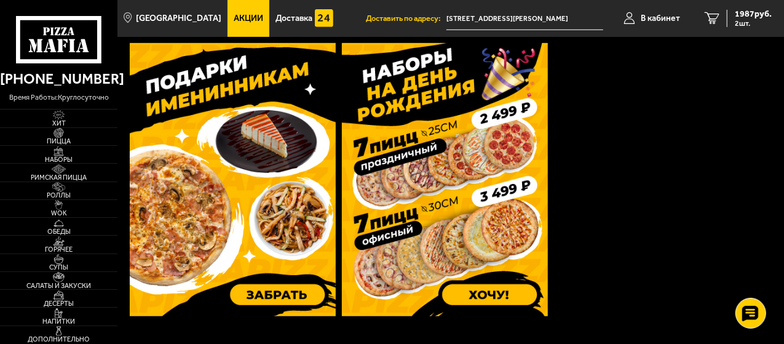
scroll to position [369, 0]
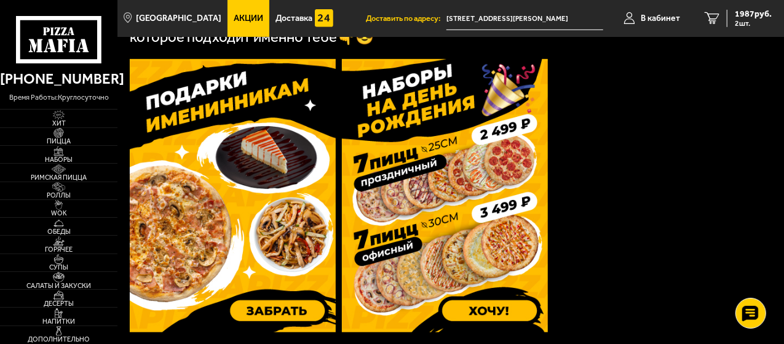
click at [242, 183] on img at bounding box center [233, 195] width 206 height 273
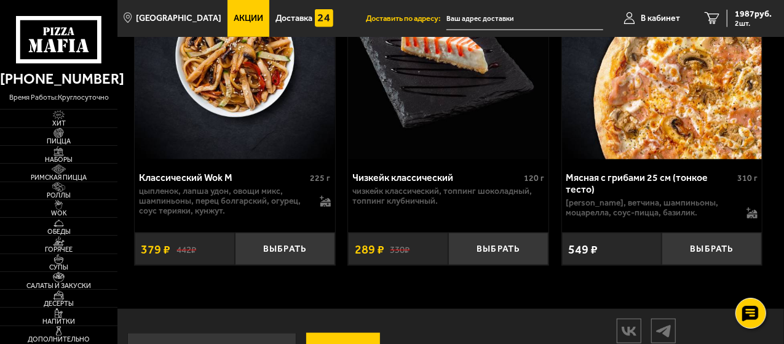
scroll to position [656, 0]
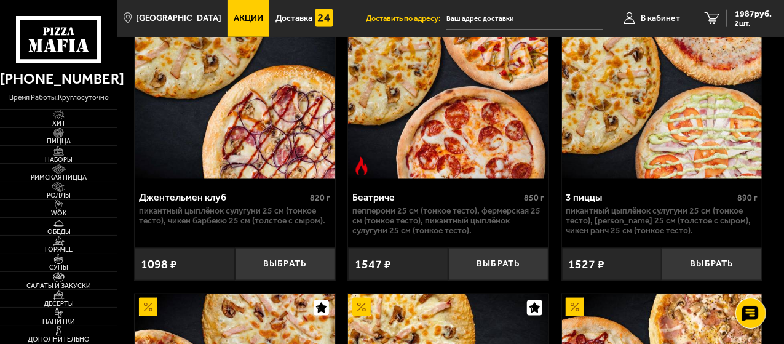
scroll to position [861, 0]
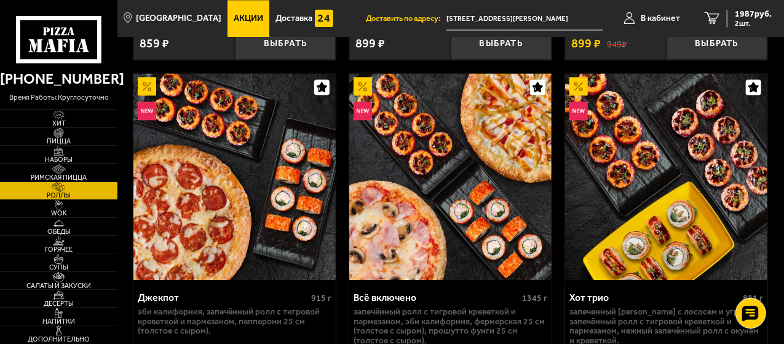
scroll to position [1353, 0]
